Goal: Transaction & Acquisition: Purchase product/service

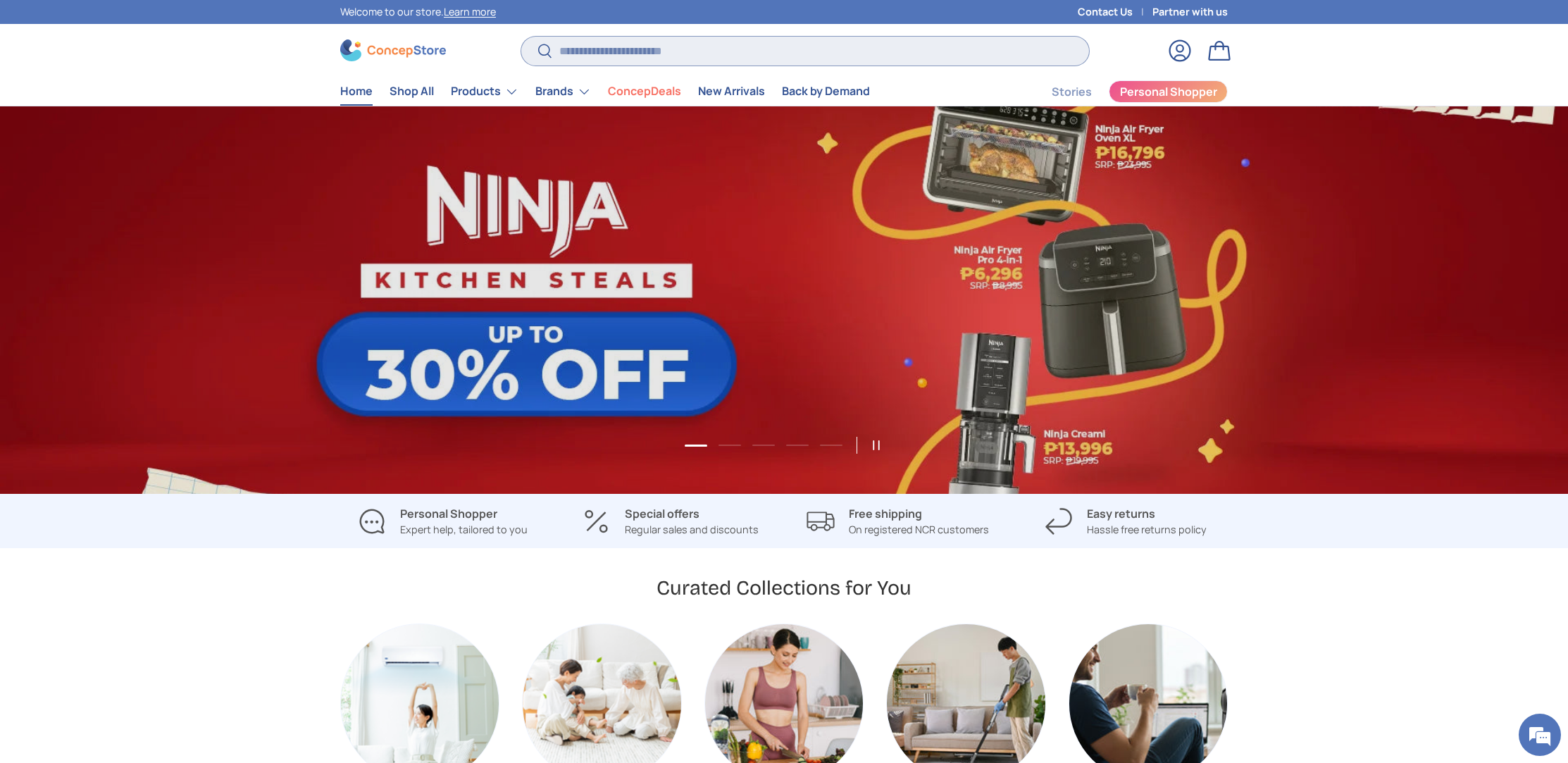
click at [774, 49] on input "Search" at bounding box center [805, 52] width 568 height 29
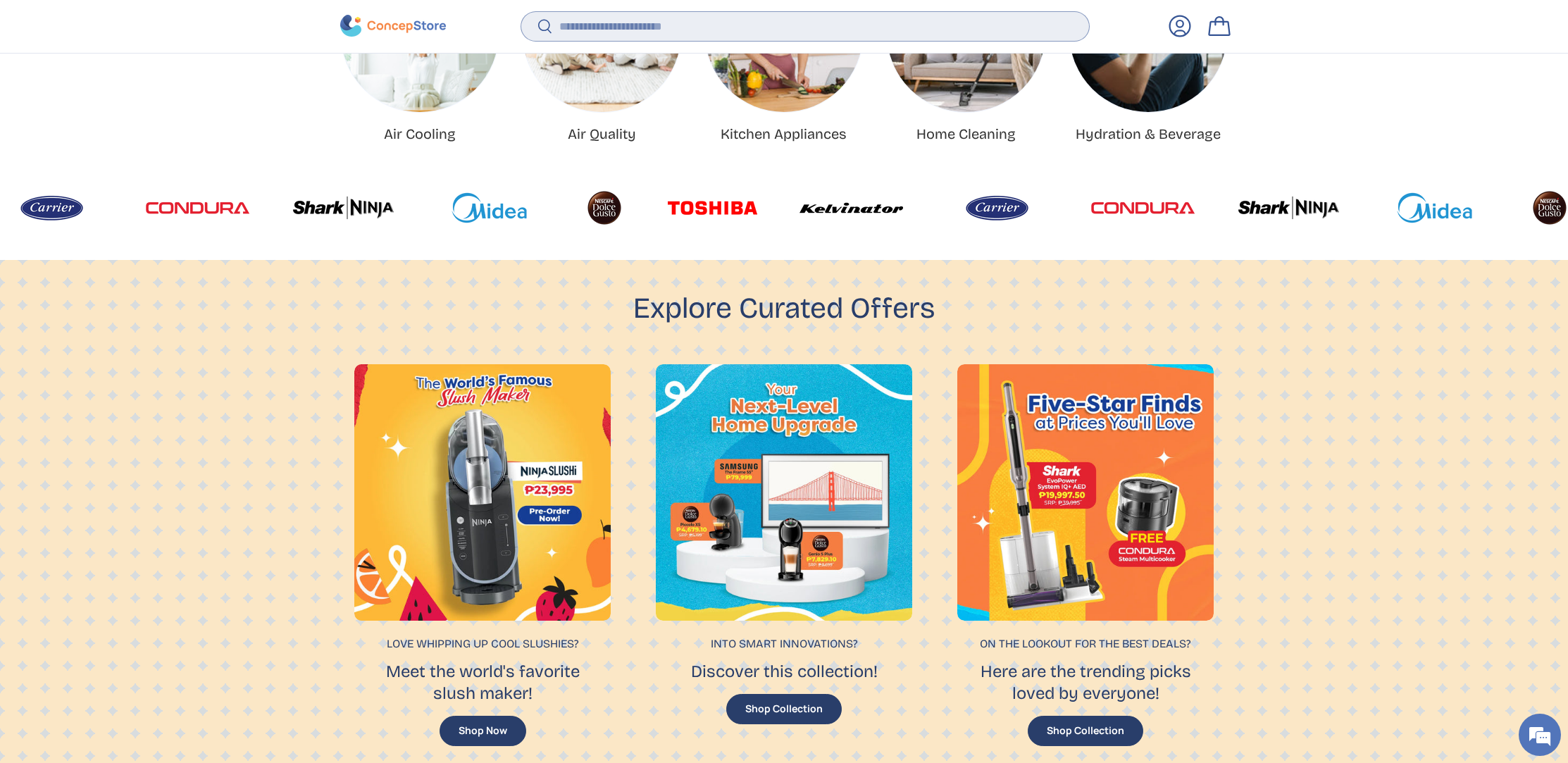
scroll to position [687, 0]
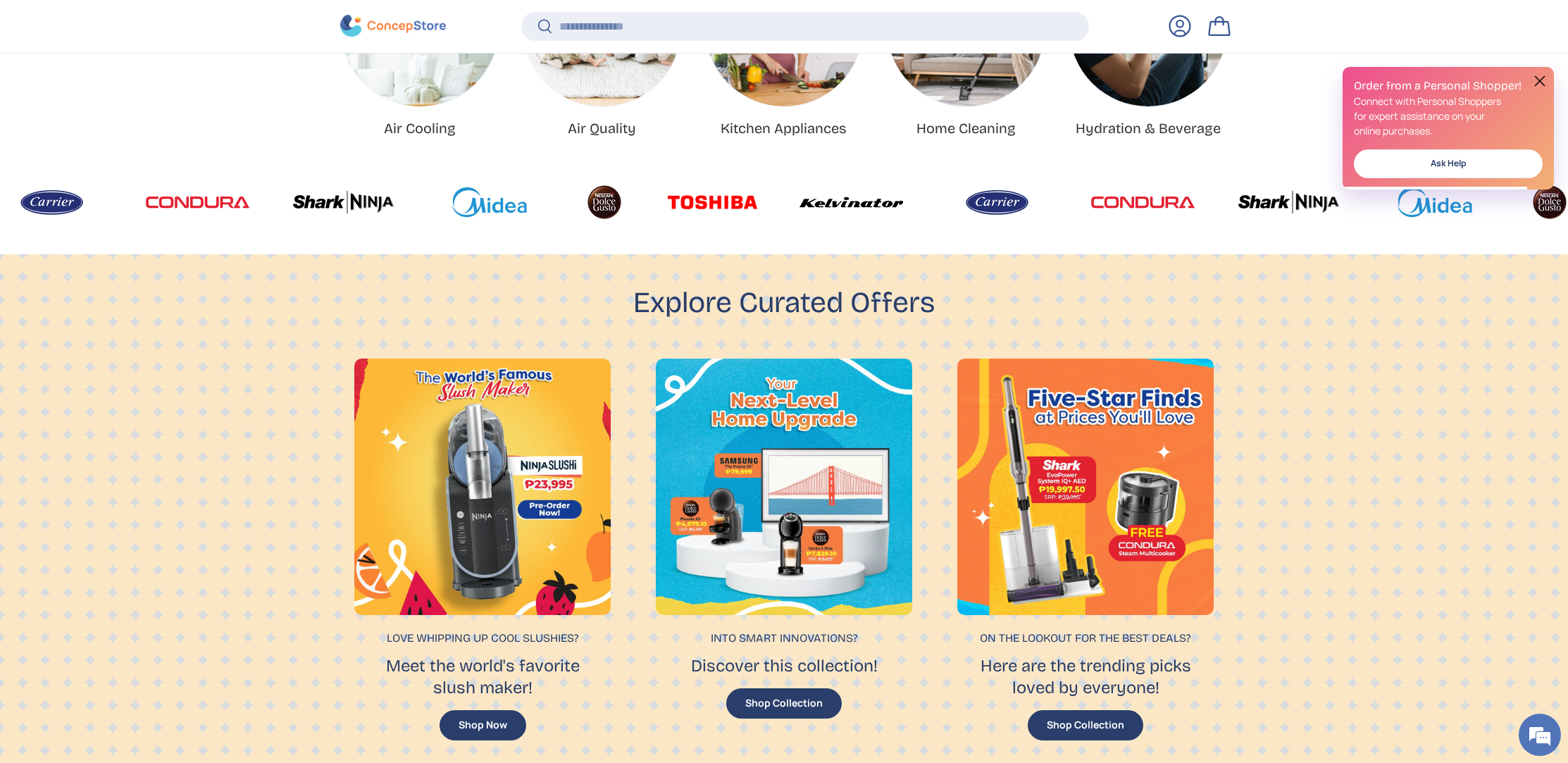
click at [1090, 210] on img at bounding box center [1142, 202] width 103 height 42
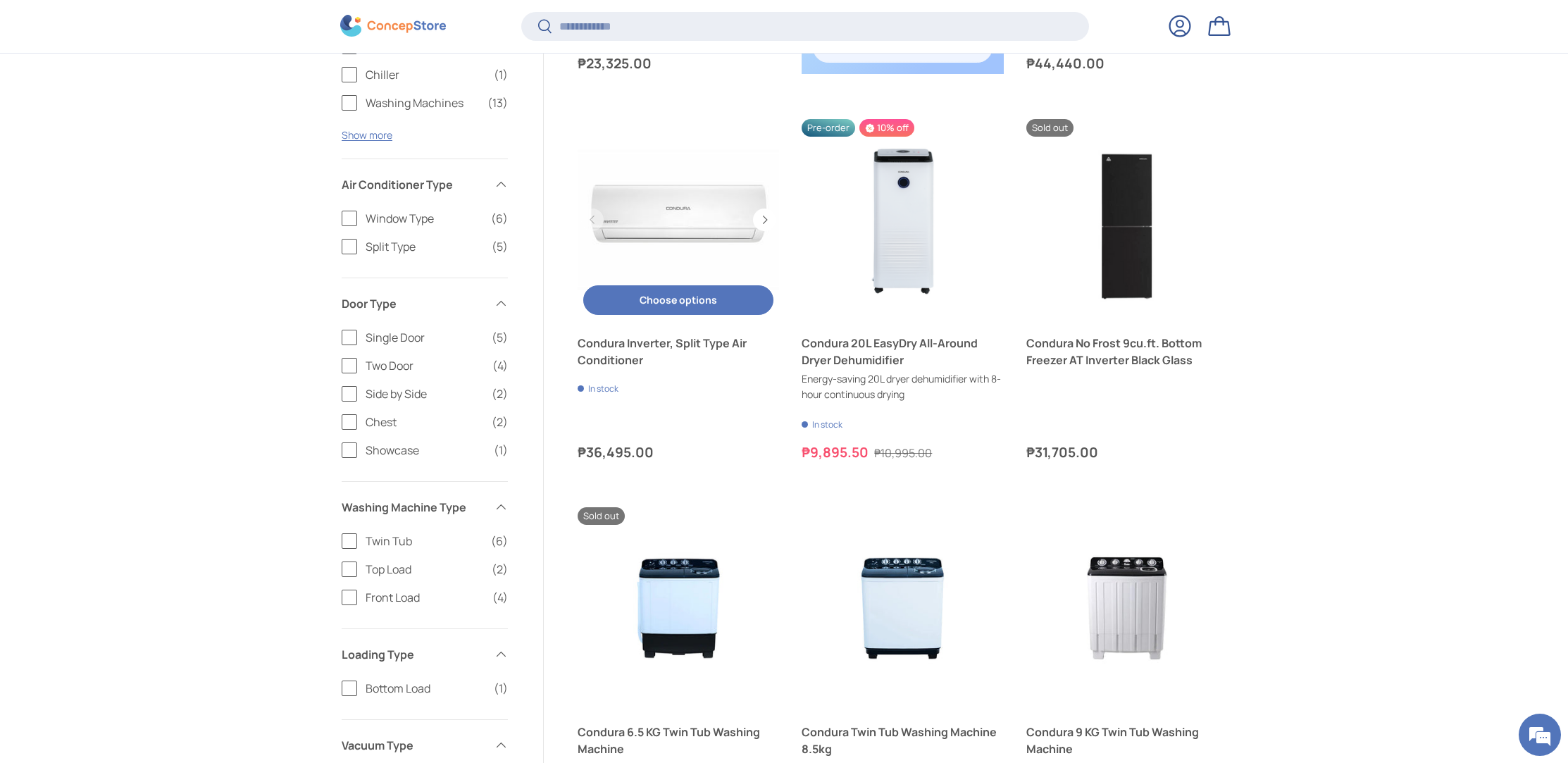
scroll to position [918, 0]
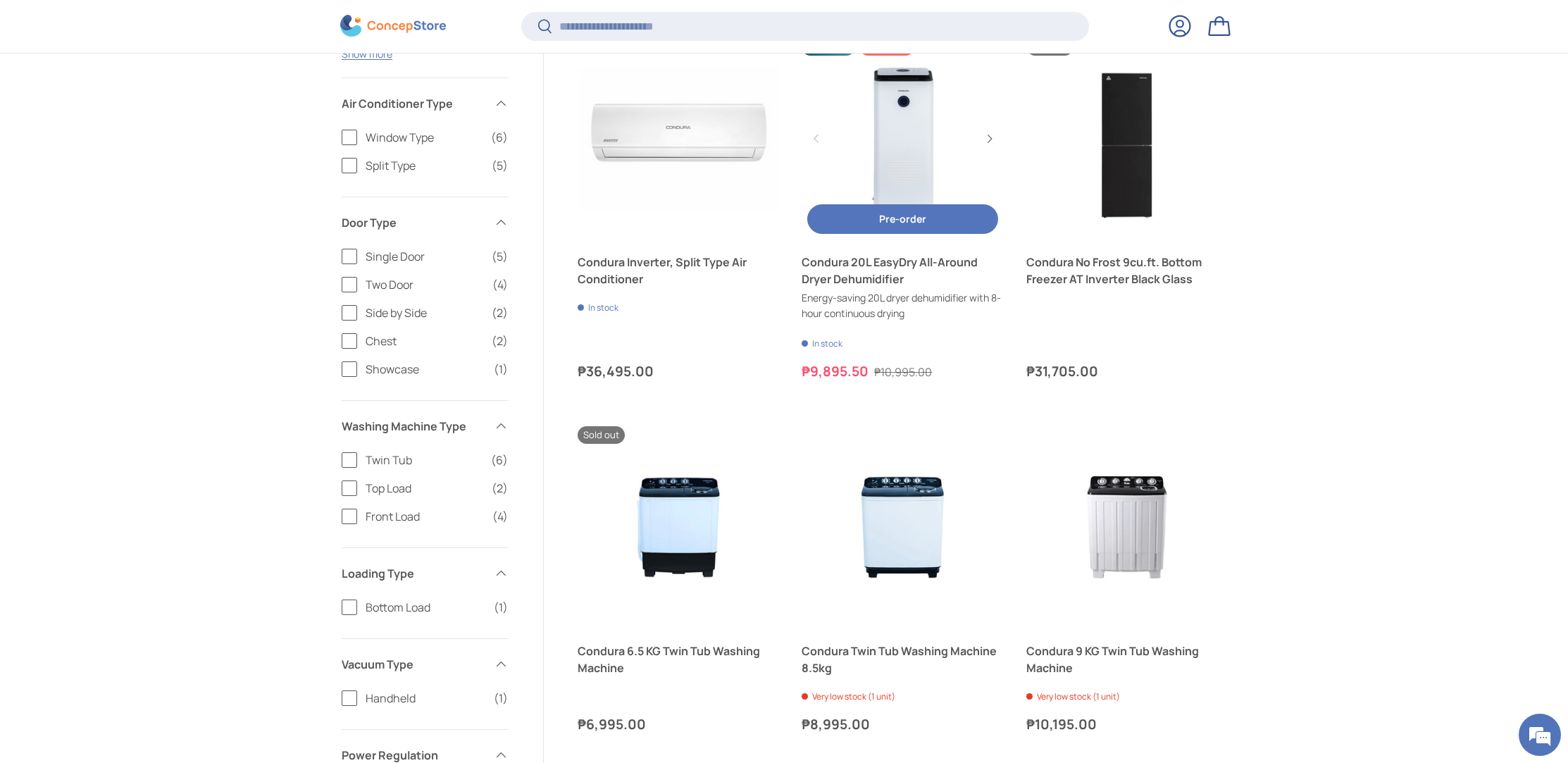
click at [852, 268] on link "Condura 20L EasyDry All-Around Dryer Dehumidifier" at bounding box center [901, 270] width 202 height 34
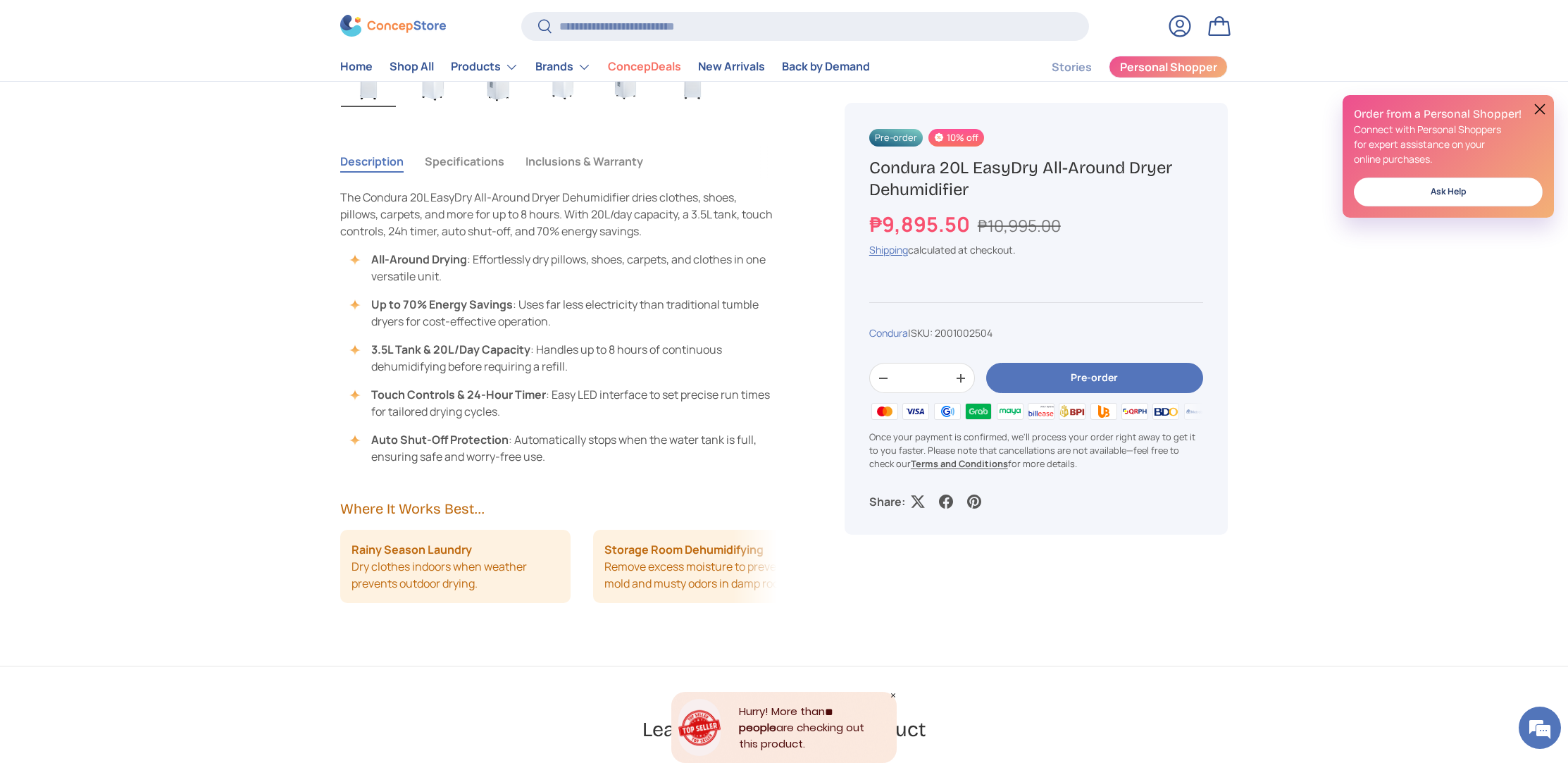
scroll to position [928, 0]
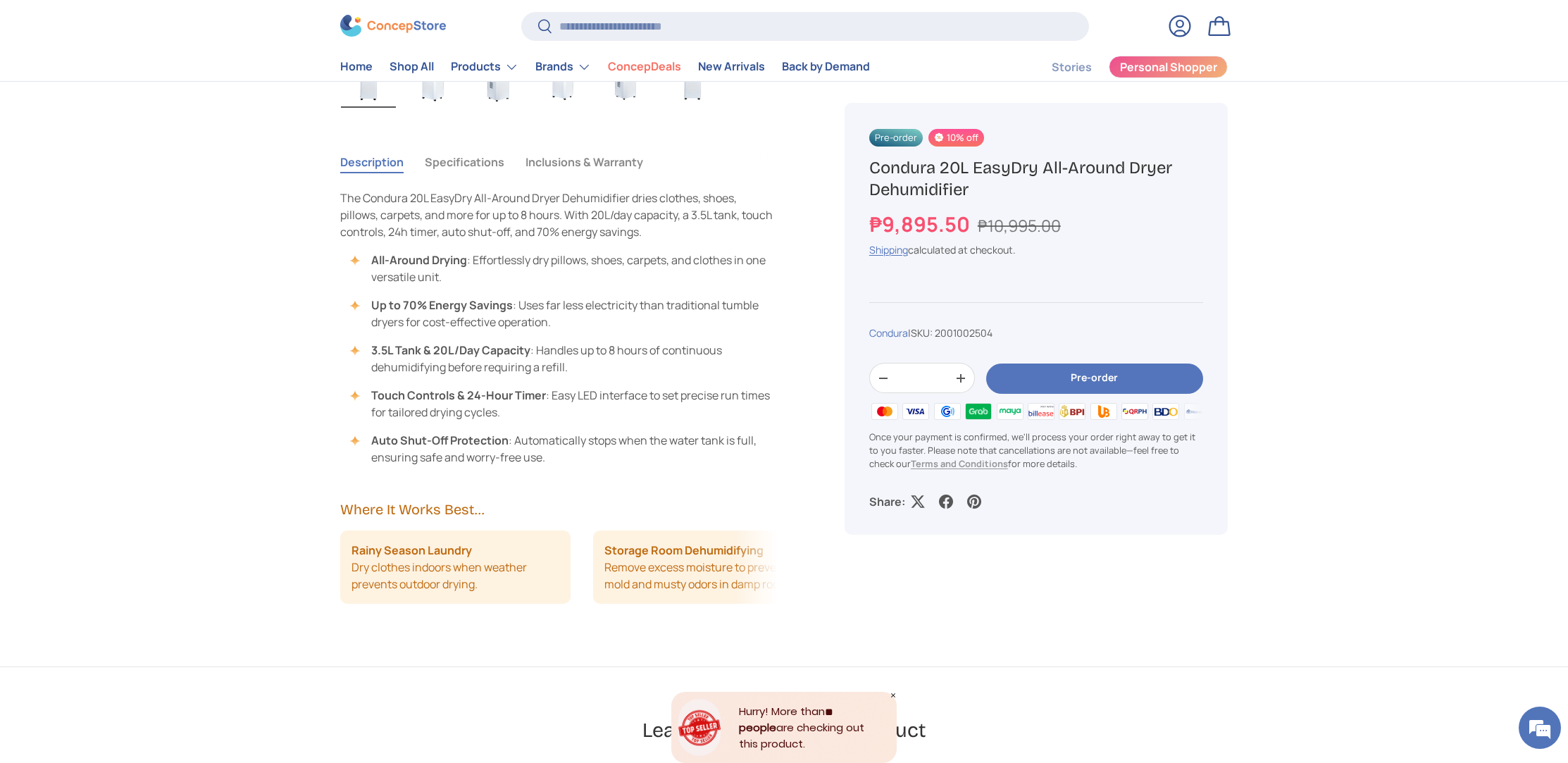
click at [942, 461] on strong "Terms and Conditions" at bounding box center [959, 463] width 97 height 13
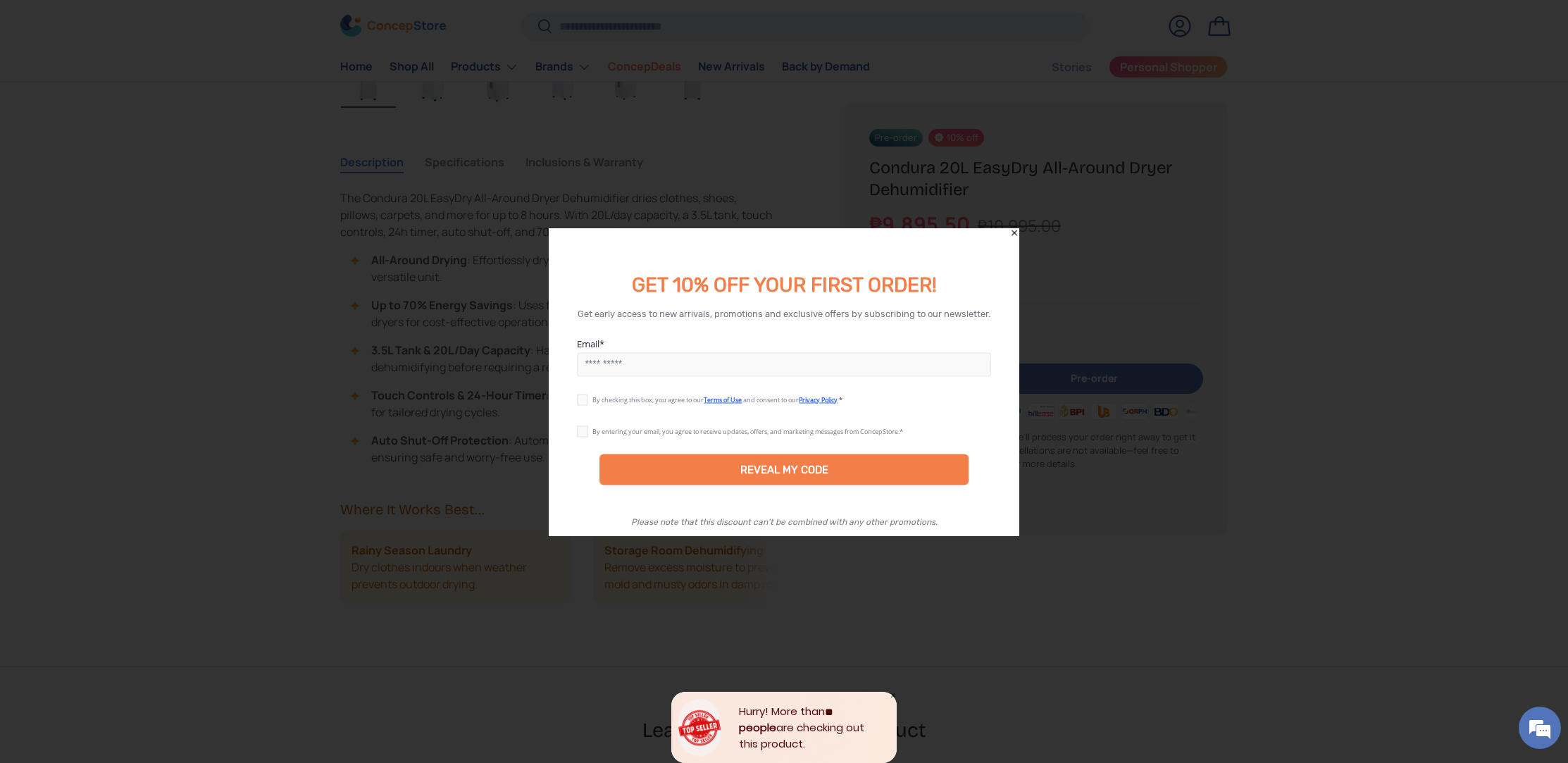
click at [1013, 232] on icon "Close" at bounding box center [1014, 233] width 6 height 6
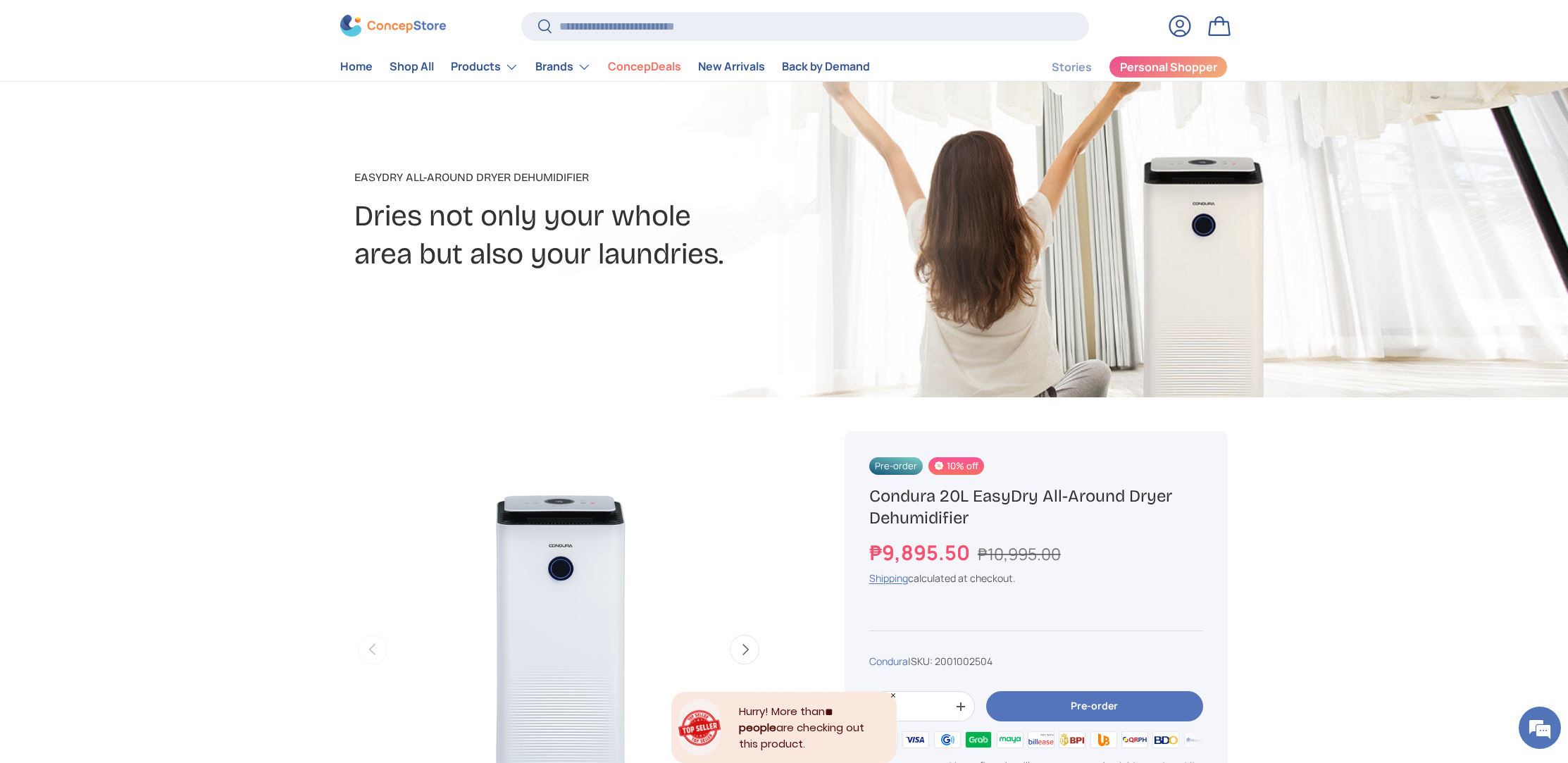
scroll to position [0, 0]
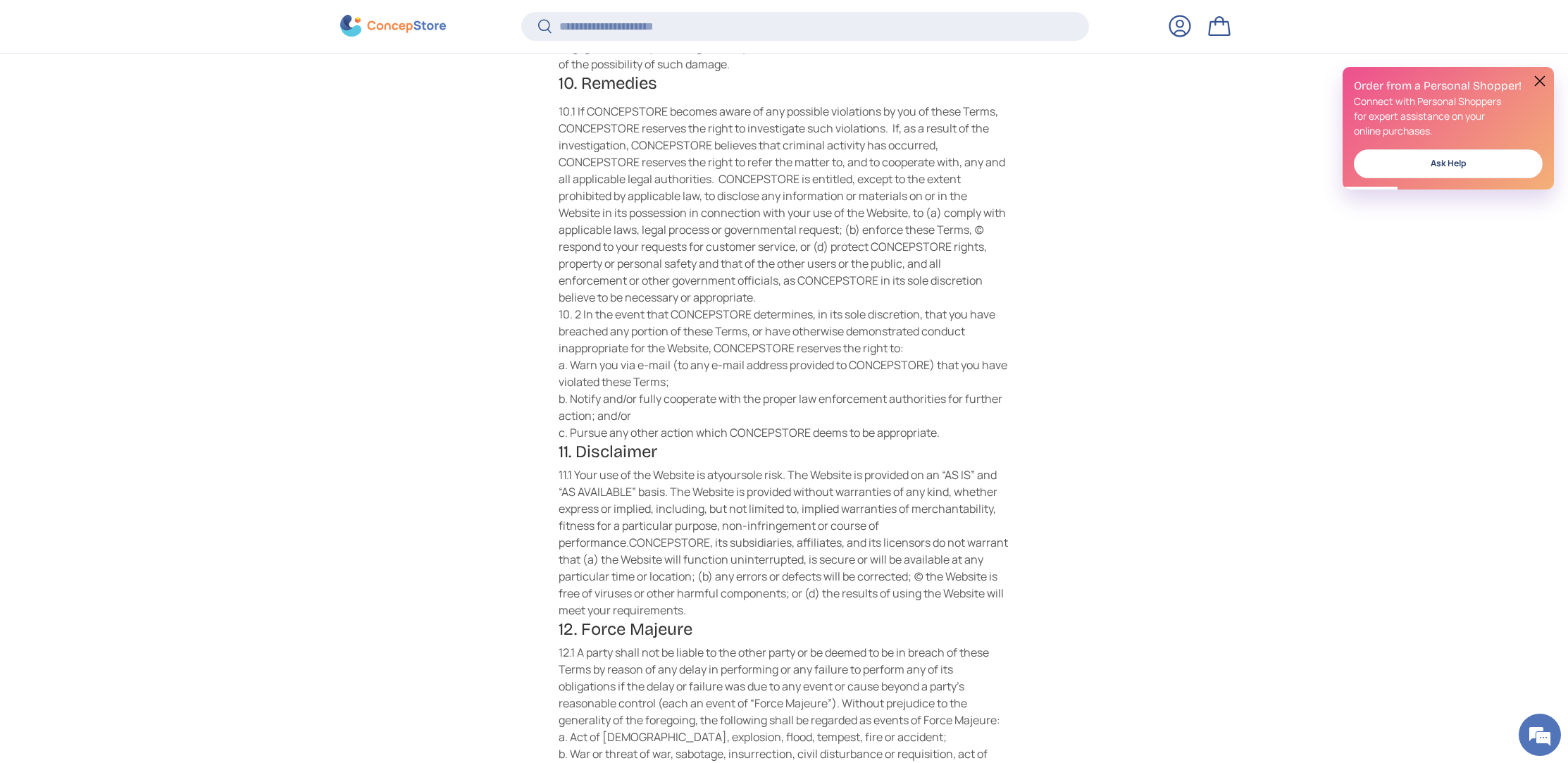
scroll to position [3117, 0]
